Goal: Task Accomplishment & Management: Manage account settings

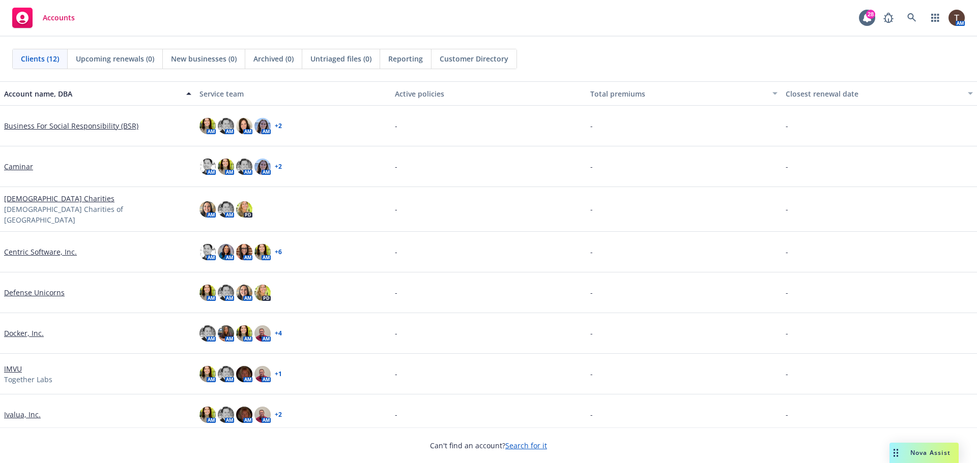
click at [43, 290] on link "Defense Unicorns" at bounding box center [34, 292] width 61 height 11
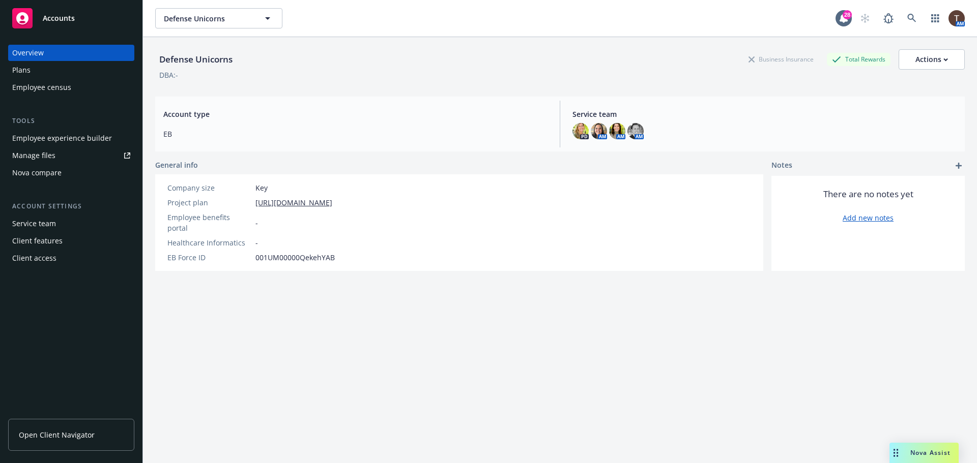
click at [82, 137] on div "Employee experience builder" at bounding box center [62, 138] width 100 height 16
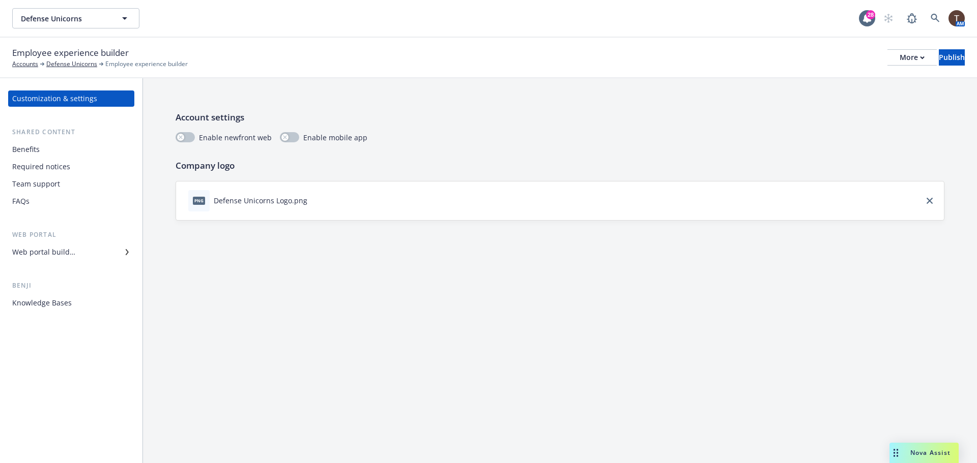
click at [62, 155] on div "Benefits" at bounding box center [71, 149] width 118 height 16
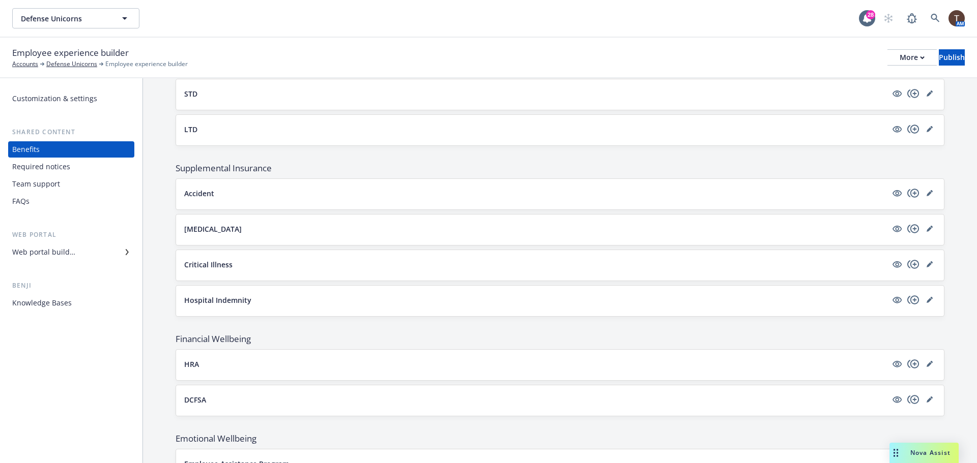
scroll to position [407, 0]
click at [324, 204] on div "Accident" at bounding box center [560, 193] width 768 height 31
click at [259, 303] on button "Hospital Indemnity" at bounding box center [535, 299] width 703 height 11
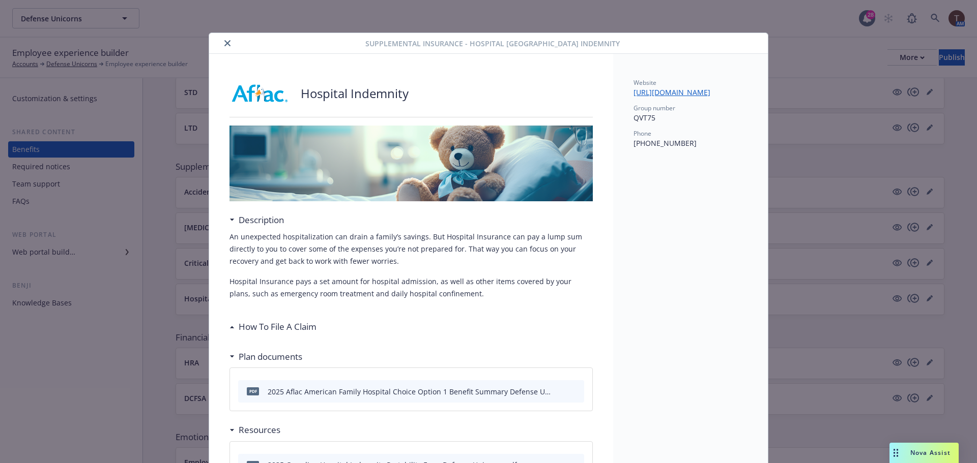
click at [221, 42] on button "close" at bounding box center [227, 43] width 12 height 12
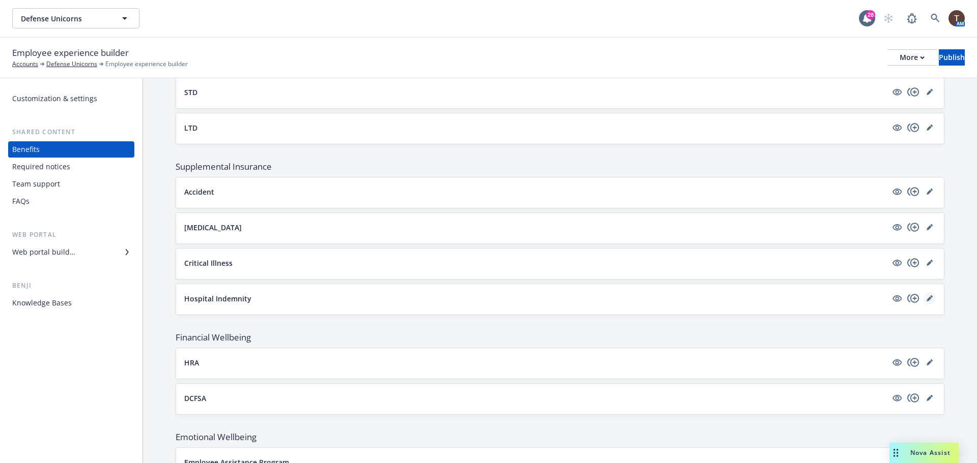
click at [926, 296] on icon "editPencil" at bounding box center [929, 299] width 6 height 6
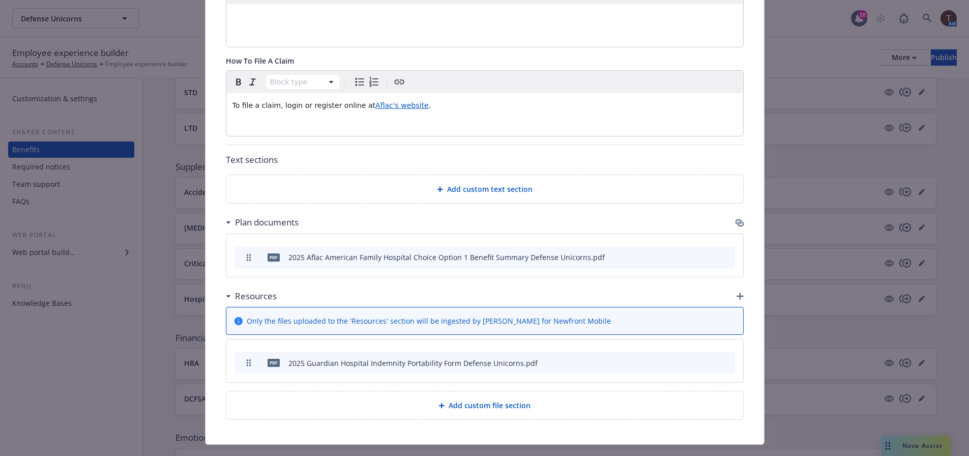
scroll to position [387, 0]
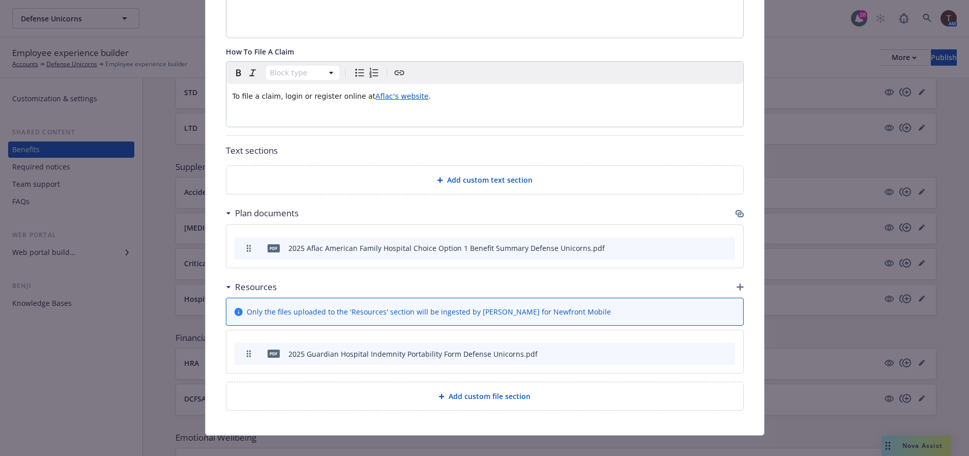
click at [722, 351] on icon "archive file" at bounding box center [726, 353] width 8 height 8
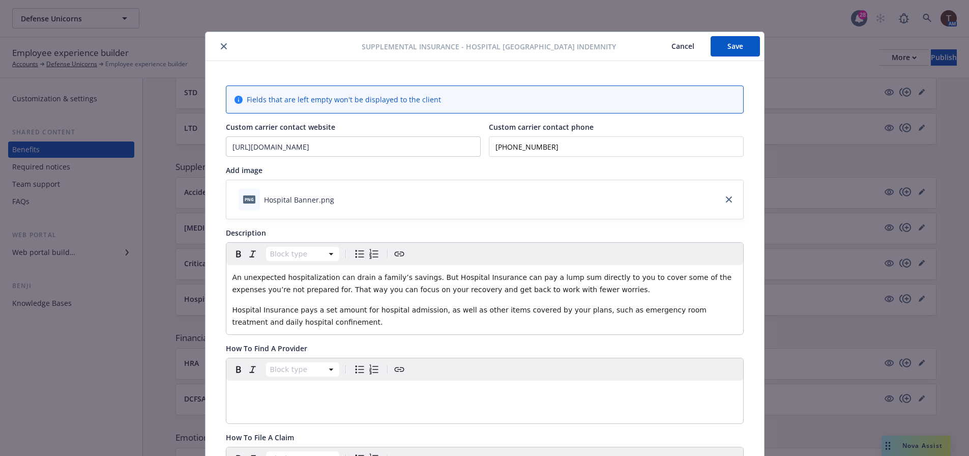
scroll to position [0, 0]
click at [713, 53] on button "Save" at bounding box center [735, 47] width 49 height 20
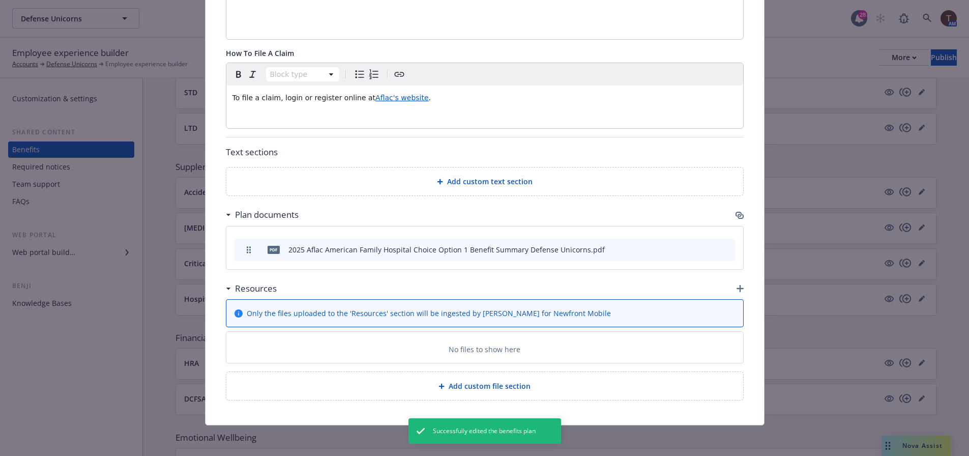
scroll to position [387, 0]
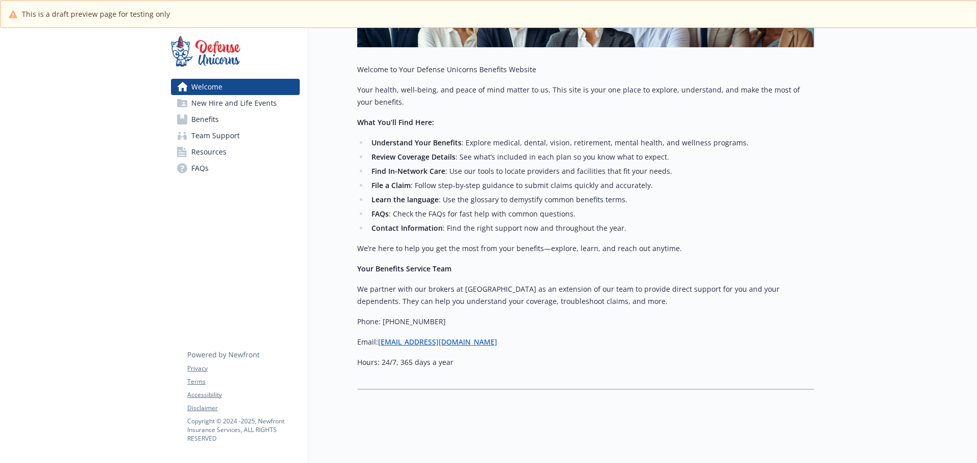
click at [247, 109] on span "New Hire and Life Events" at bounding box center [233, 103] width 85 height 16
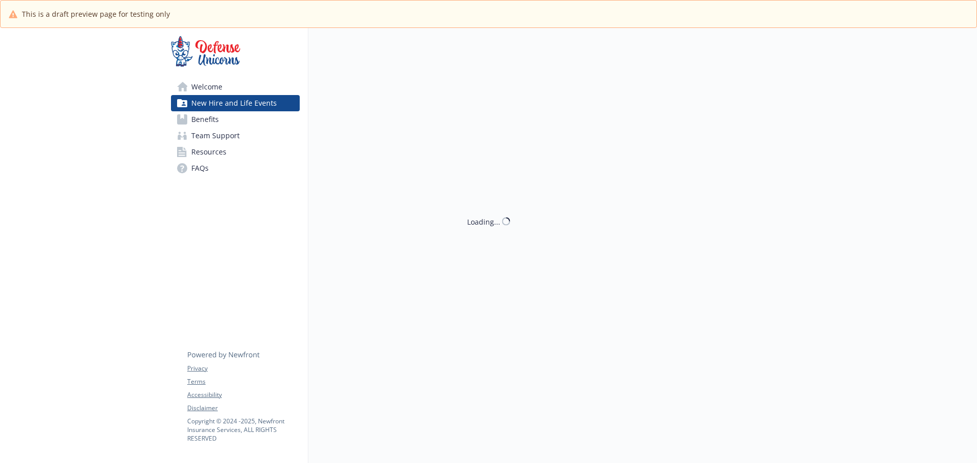
click at [245, 115] on link "Benefits" at bounding box center [235, 119] width 129 height 16
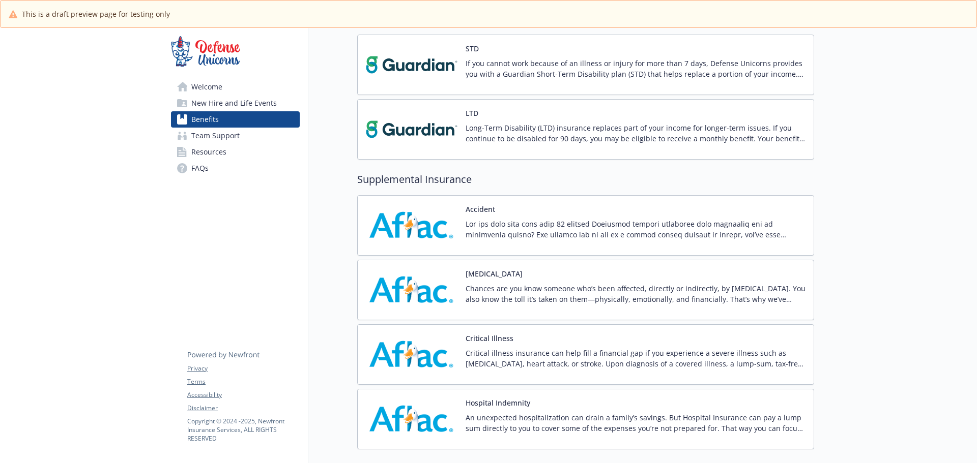
scroll to position [657, 0]
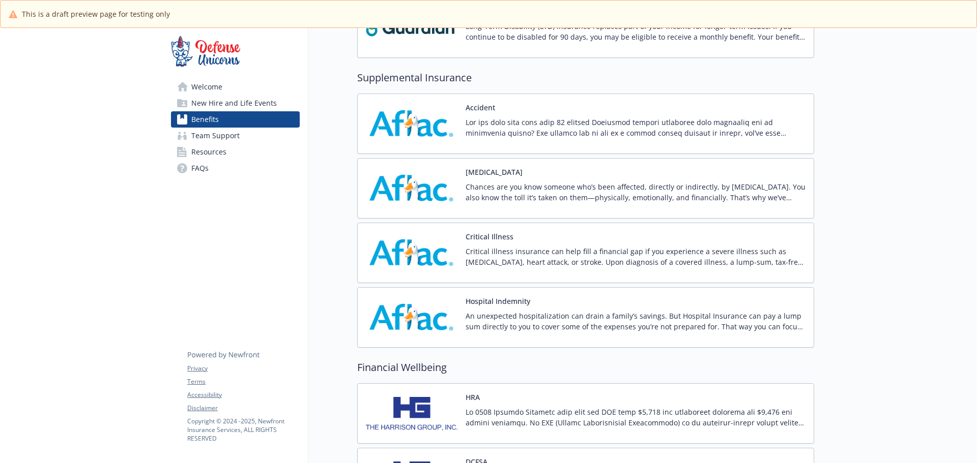
click at [480, 305] on button "Hospital Indemnity" at bounding box center [498, 301] width 65 height 11
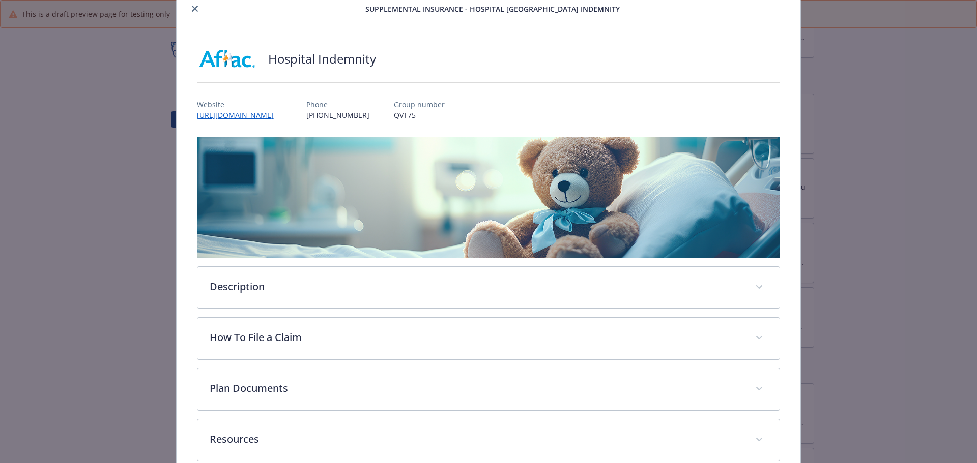
scroll to position [90, 0]
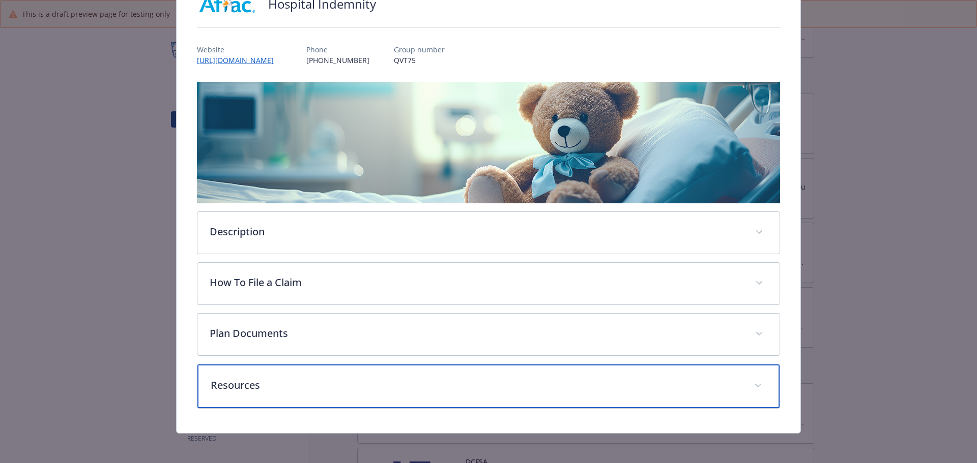
click at [436, 376] on div "Resources" at bounding box center [488, 387] width 583 height 44
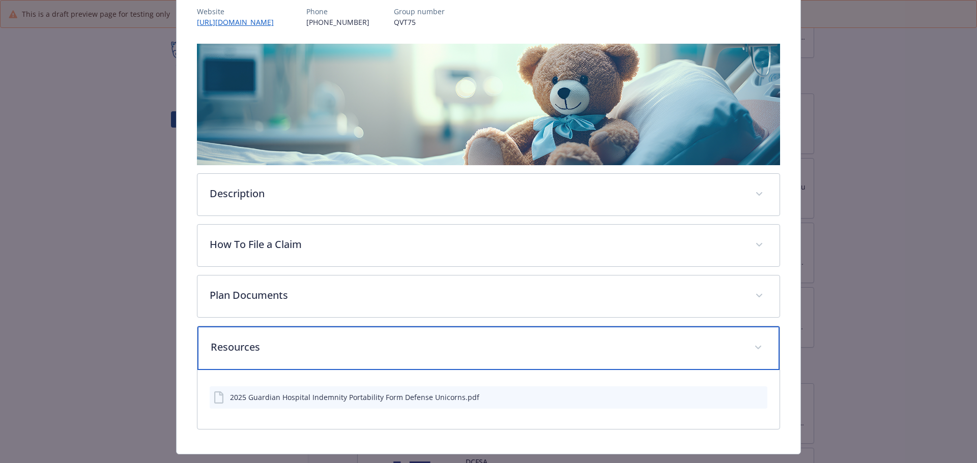
scroll to position [151, 0]
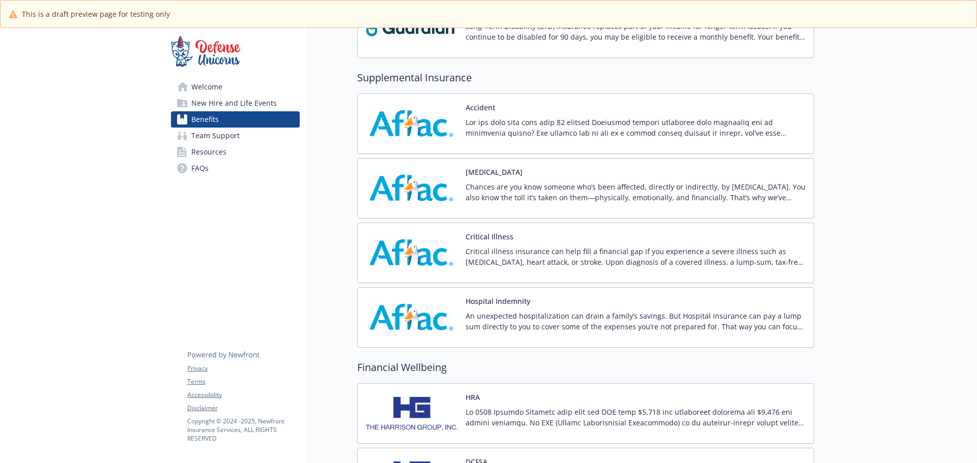
click at [474, 317] on p "An unexpected hospitalization can drain a family’s savings. But Hospital Insura…" at bounding box center [636, 321] width 340 height 21
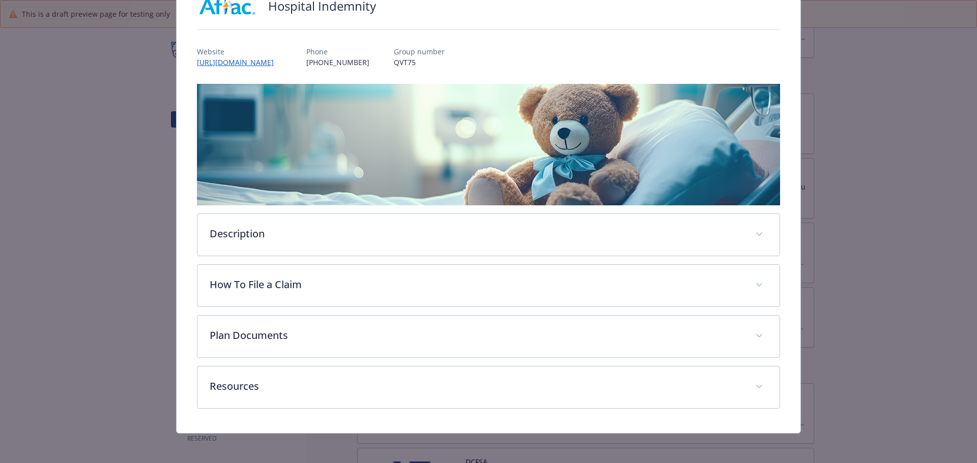
scroll to position [90, 0]
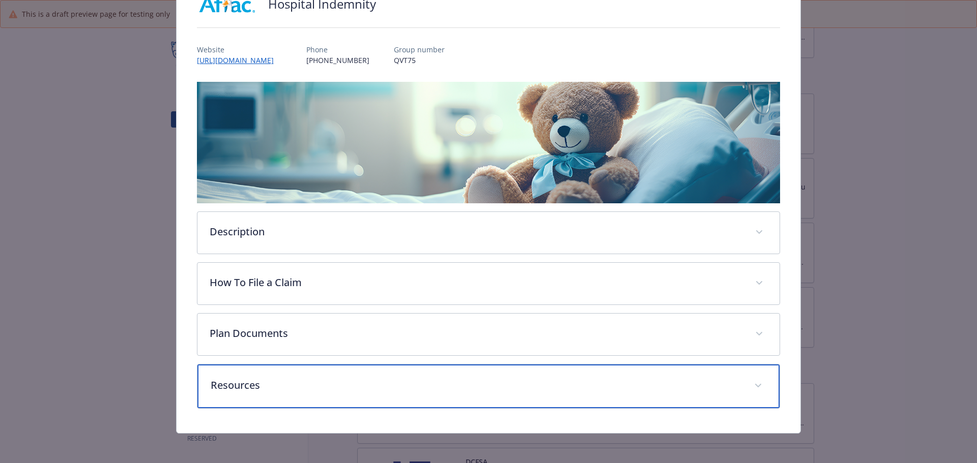
click at [379, 372] on div "Resources" at bounding box center [488, 387] width 583 height 44
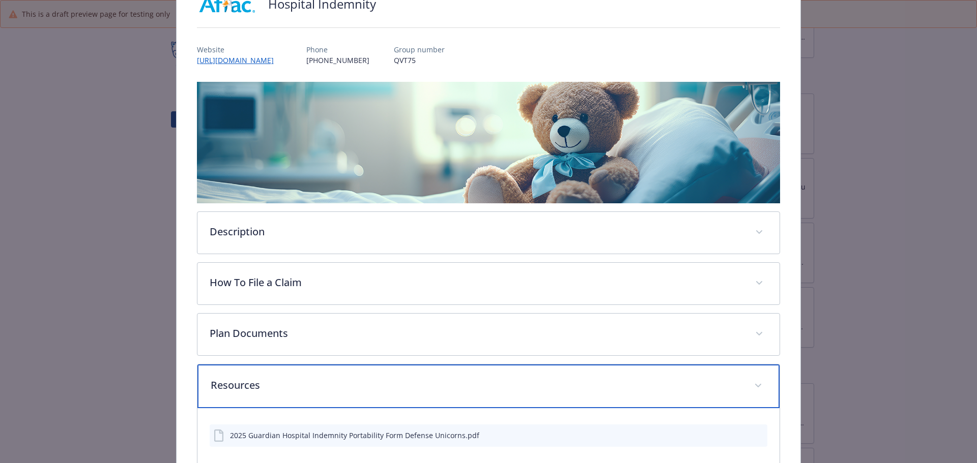
click at [395, 373] on div "Resources" at bounding box center [488, 387] width 583 height 44
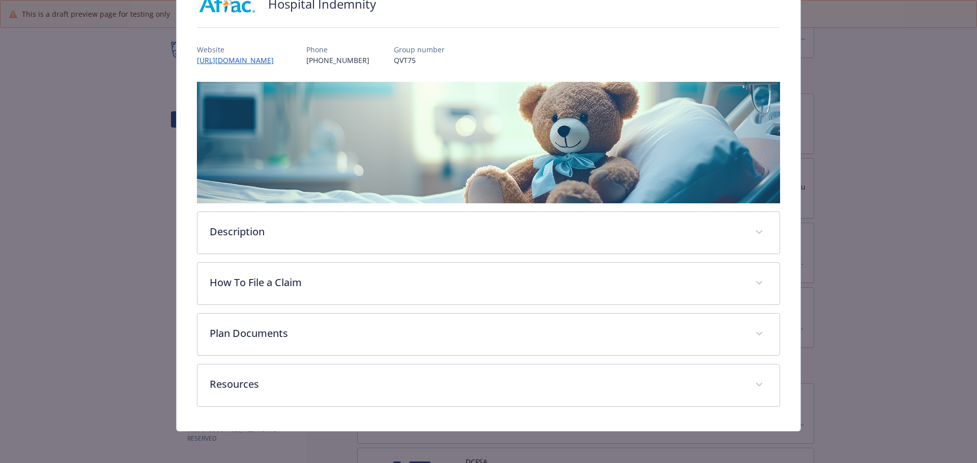
scroll to position [39, 0]
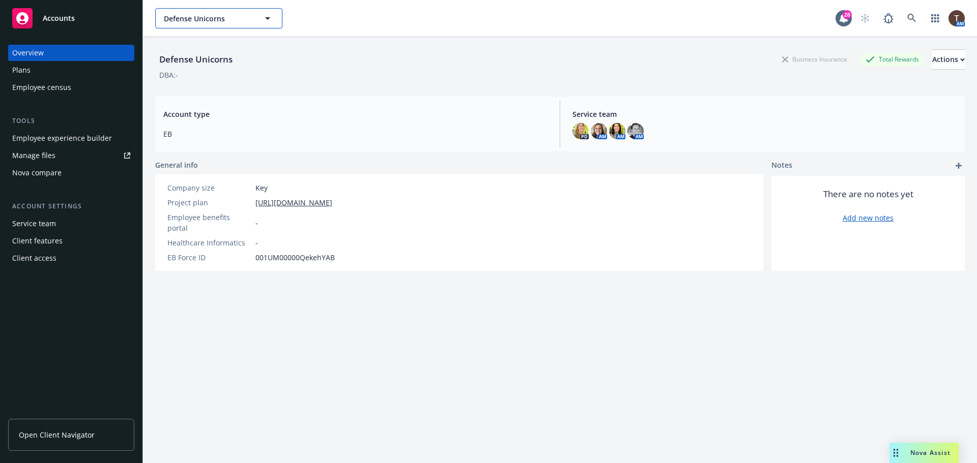
click at [184, 21] on span "Defense Unicorns" at bounding box center [208, 18] width 88 height 11
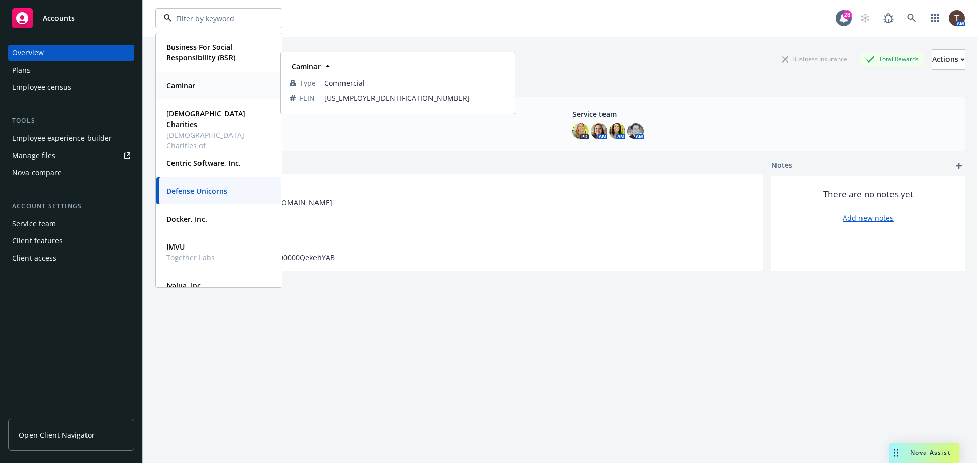
click at [186, 81] on strong "Caminar" at bounding box center [180, 86] width 29 height 10
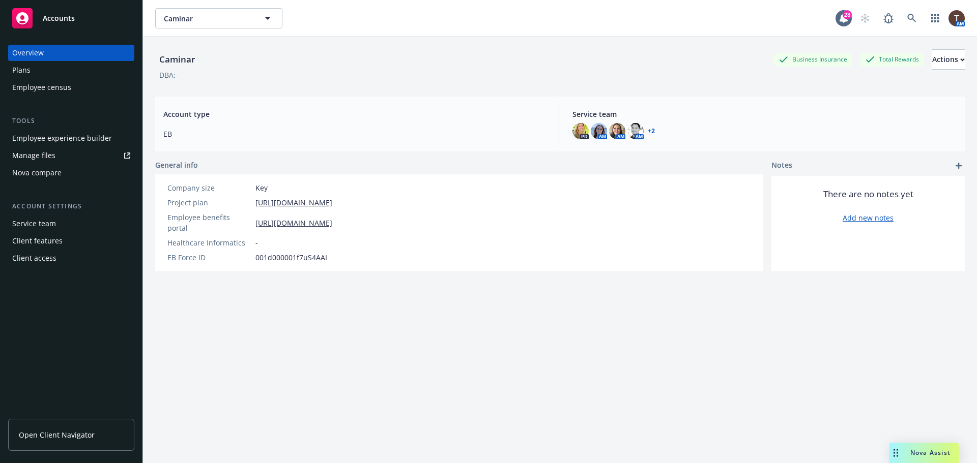
click at [68, 432] on span "Open Client Navigator" at bounding box center [57, 435] width 76 height 11
click at [211, 17] on span "Caminar" at bounding box center [208, 18] width 88 height 11
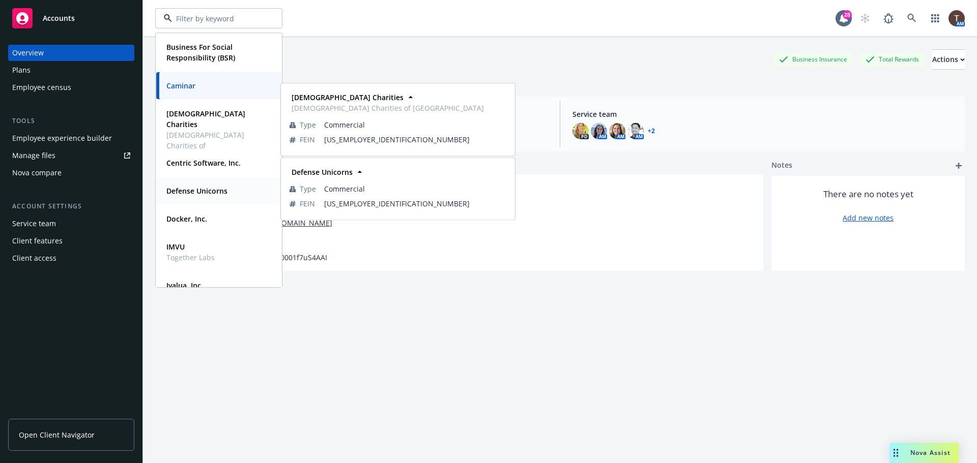
click at [194, 197] on div "Defense Unicorns" at bounding box center [195, 191] width 67 height 15
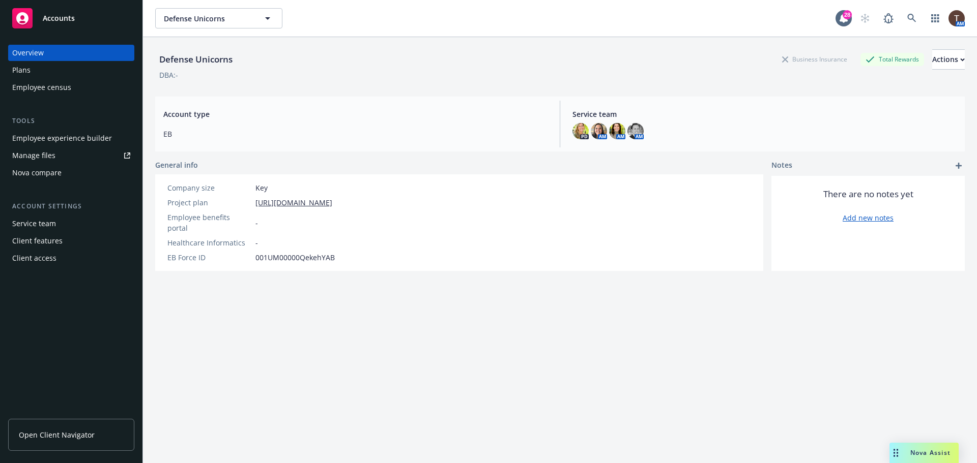
click at [101, 138] on div "Employee experience builder" at bounding box center [62, 138] width 100 height 16
